Goal: Transaction & Acquisition: Book appointment/travel/reservation

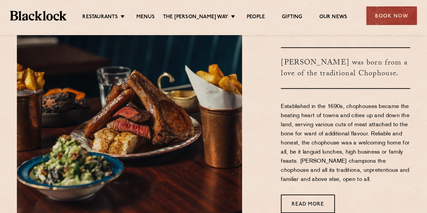
scroll to position [203, 0]
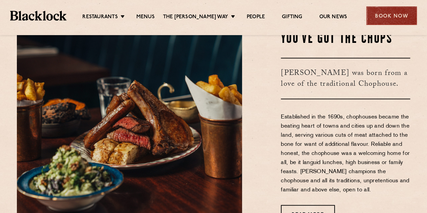
click at [387, 13] on div "Book Now" at bounding box center [391, 15] width 51 height 19
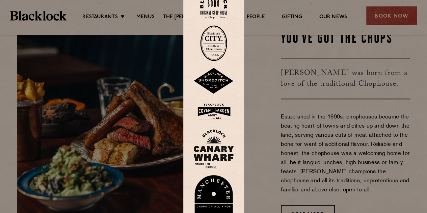
click at [207, 197] on img at bounding box center [213, 198] width 41 height 47
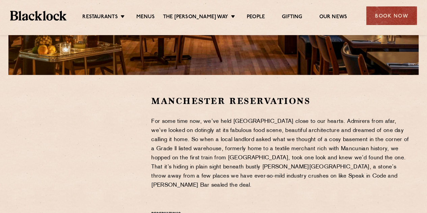
scroll to position [169, 0]
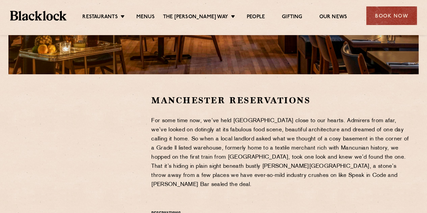
click at [135, 153] on div at bounding box center [79, 146] width 124 height 102
